Goal: Find specific page/section: Find specific page/section

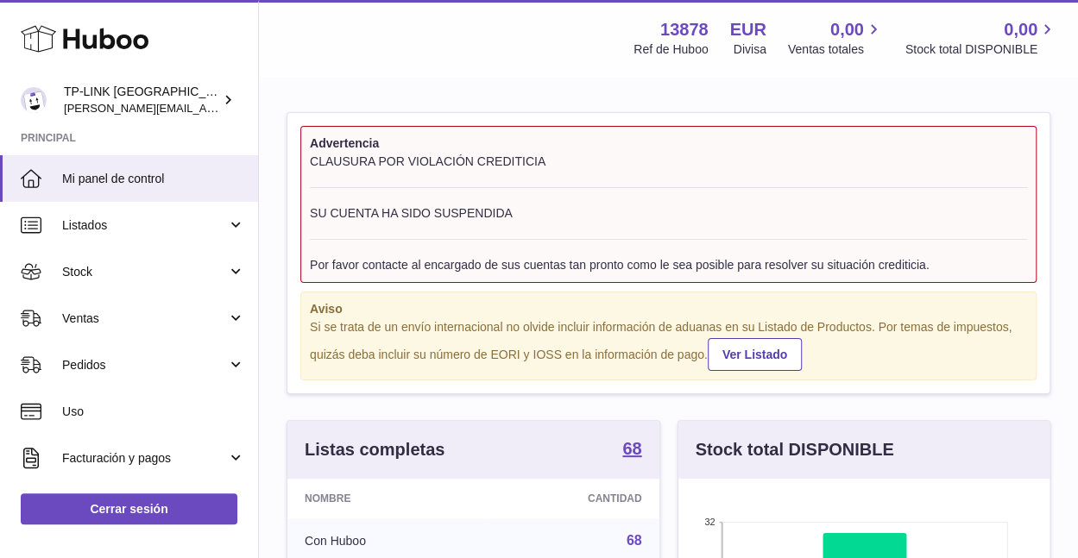
scroll to position [269, 371]
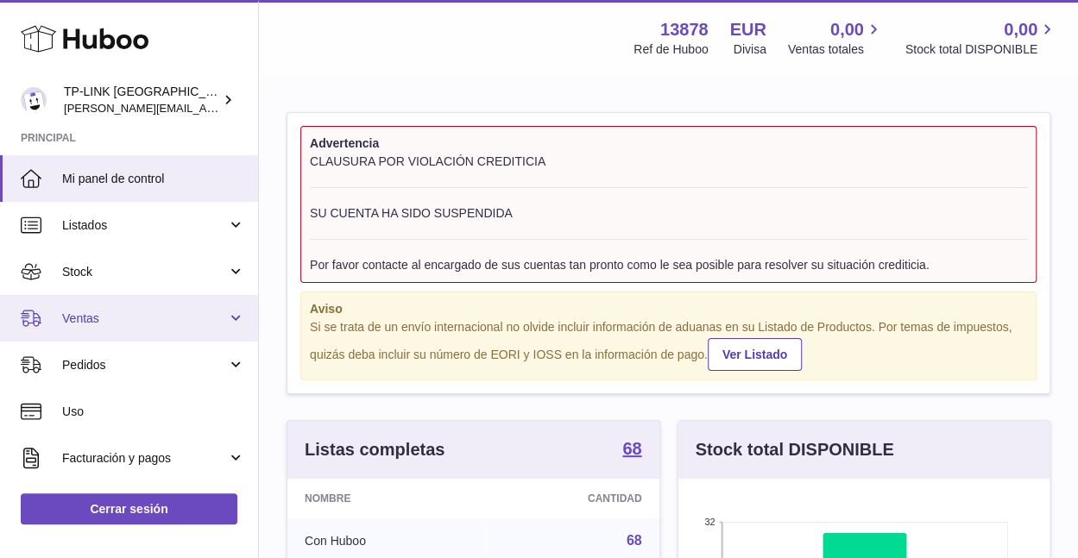
click at [235, 321] on link "Ventas" at bounding box center [129, 318] width 258 height 47
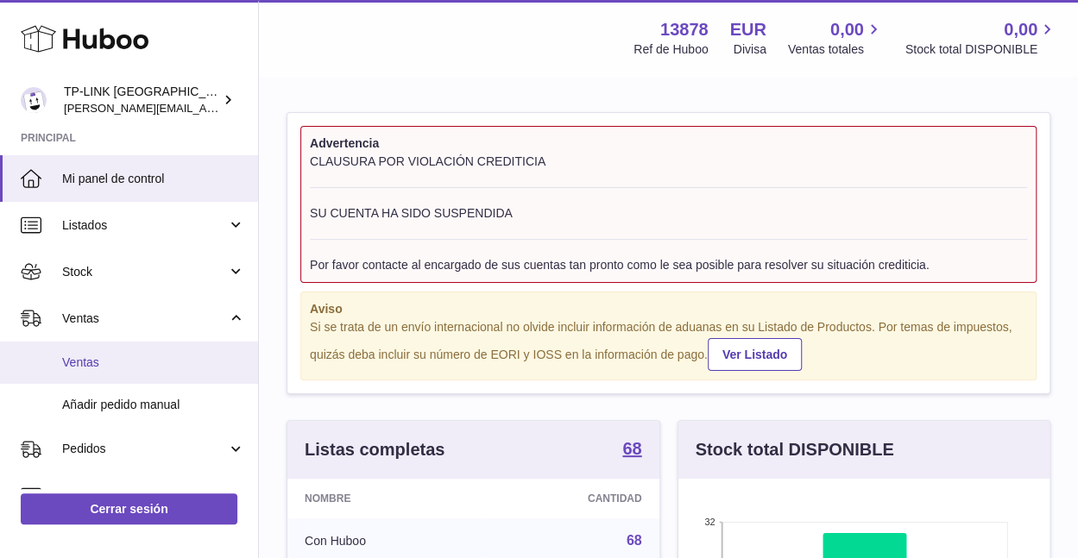
click at [152, 364] on span "Ventas" at bounding box center [153, 363] width 183 height 16
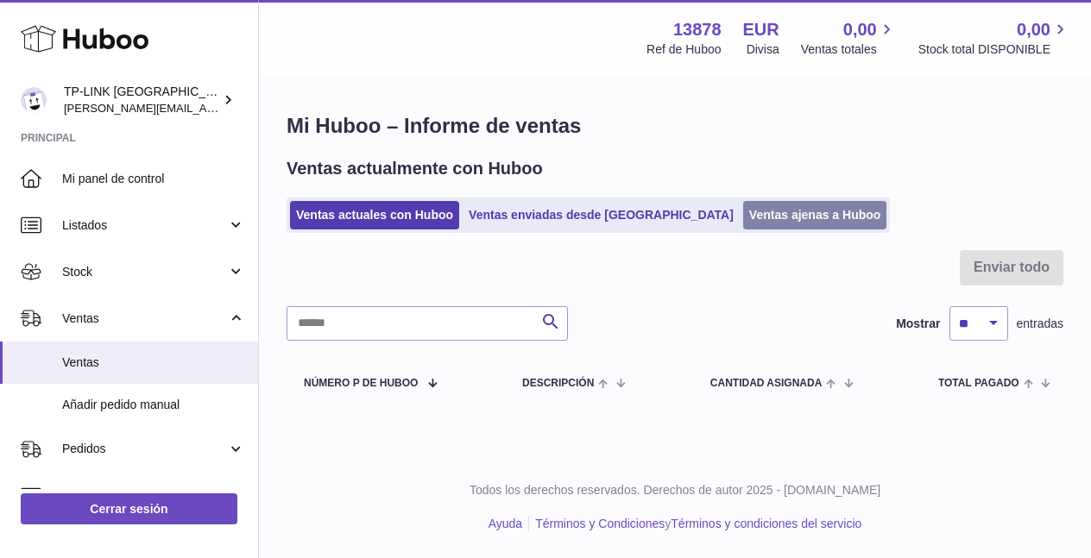
drag, startPoint x: 744, startPoint y: 217, endPoint x: 763, endPoint y: 228, distance: 22.0
click at [744, 217] on link "Ventas ajenas a Huboo" at bounding box center [815, 215] width 144 height 28
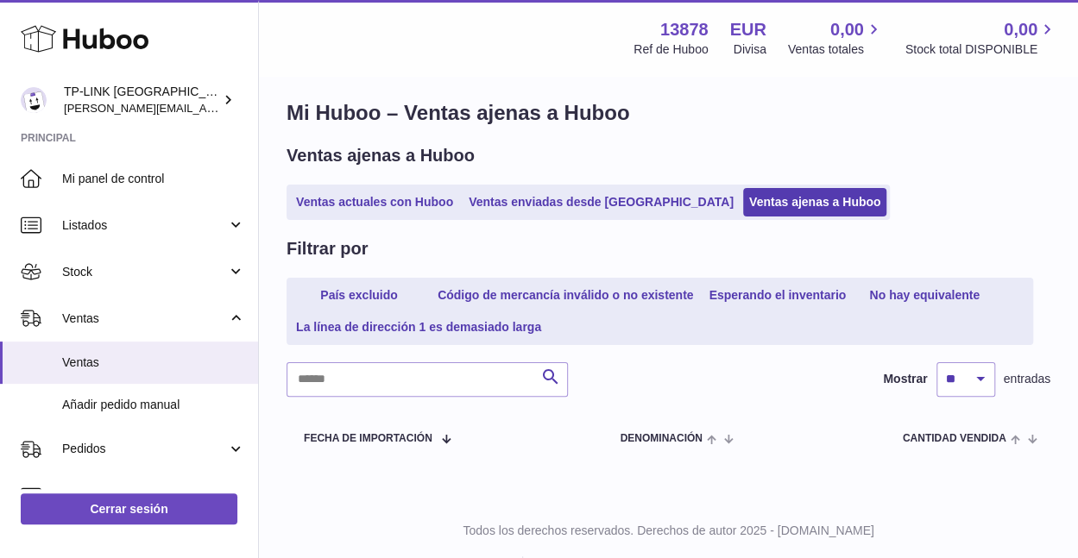
scroll to position [53, 0]
